Goal: Information Seeking & Learning: Learn about a topic

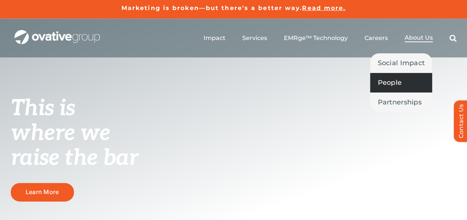
click at [391, 82] on span "People" at bounding box center [389, 83] width 24 height 10
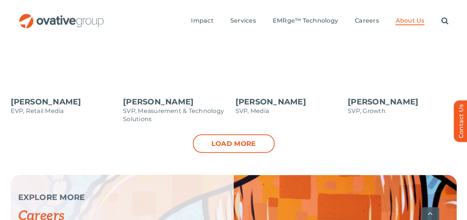
scroll to position [928, 0]
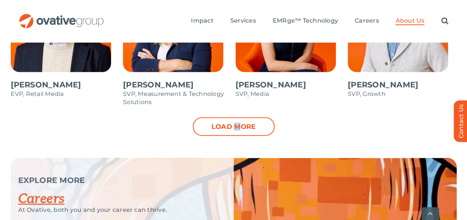
click at [237, 118] on link "Load more" at bounding box center [234, 127] width 82 height 19
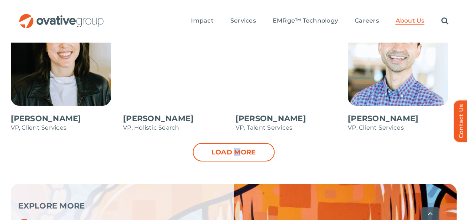
scroll to position [1225, 0]
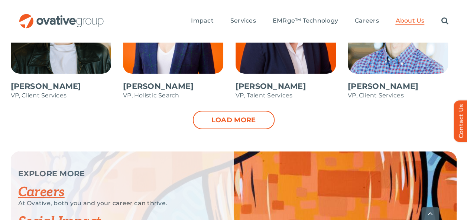
click at [226, 111] on link "Load more" at bounding box center [234, 120] width 82 height 19
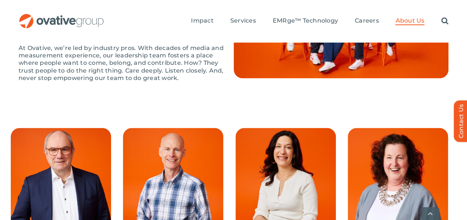
scroll to position [705, 0]
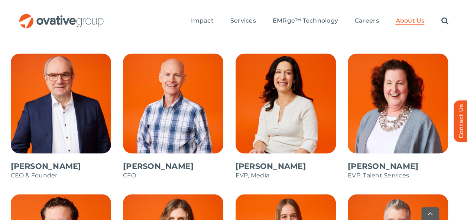
click at [50, 126] on span at bounding box center [65, 121] width 109 height 134
